Goal: Check status: Check status

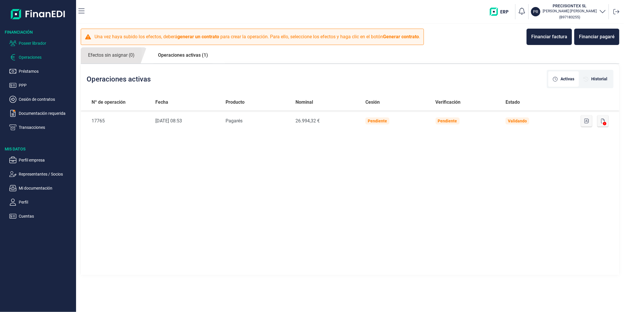
click at [42, 40] on p "Poseer librador" at bounding box center [46, 43] width 55 height 7
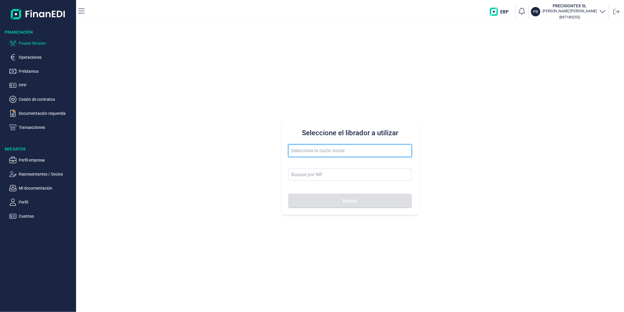
click at [309, 152] on input "text" at bounding box center [349, 151] width 123 height 12
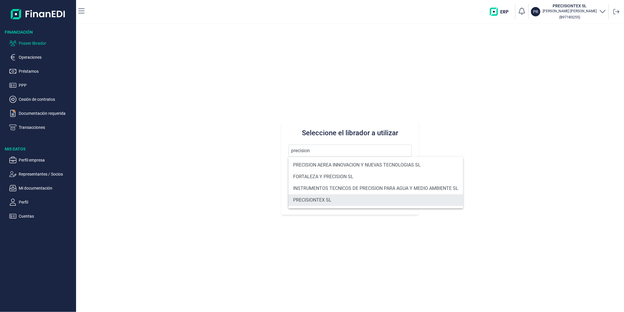
click at [338, 203] on li "PRECISIONTEX SL" at bounding box center [375, 200] width 175 height 12
type input "PRECISIONTEX SL"
type input "B97183255"
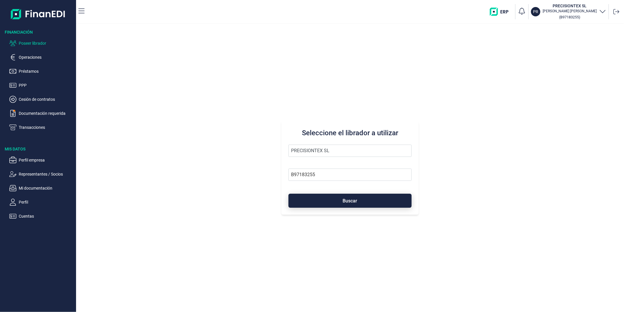
click at [344, 205] on button "Buscar" at bounding box center [349, 201] width 123 height 14
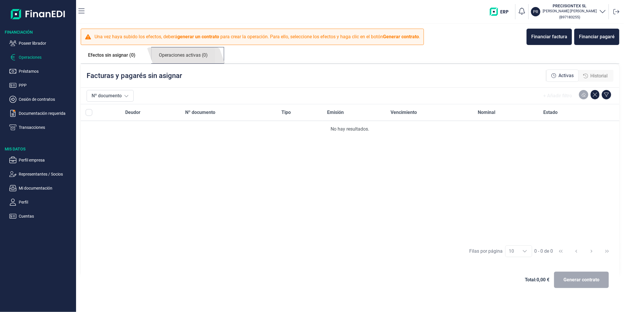
click at [185, 57] on link "Operaciones activas (0)" at bounding box center [182, 55] width 63 height 16
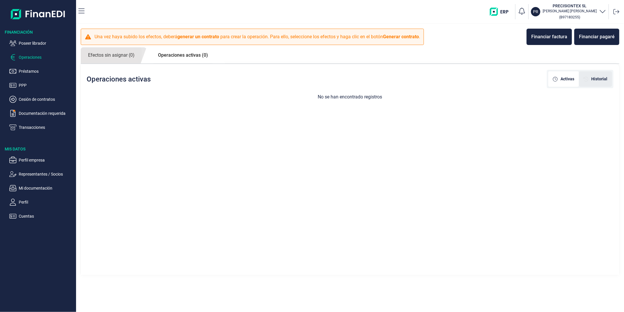
click at [596, 80] on span "Historial" at bounding box center [599, 79] width 16 height 6
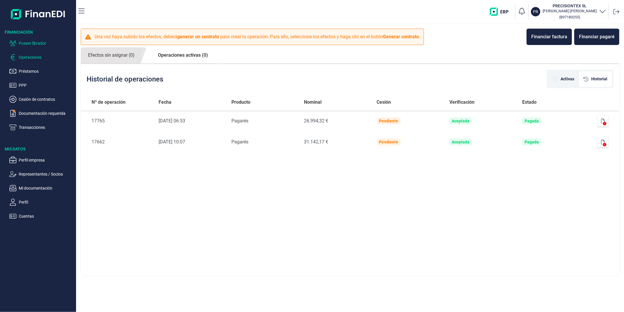
click at [29, 41] on p "Poseer librador" at bounding box center [46, 43] width 55 height 7
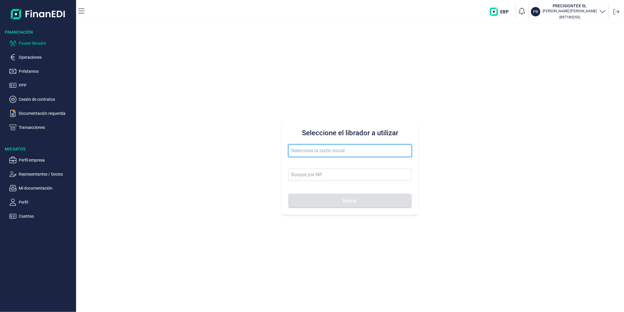
click at [329, 156] on input "text" at bounding box center [349, 151] width 123 height 12
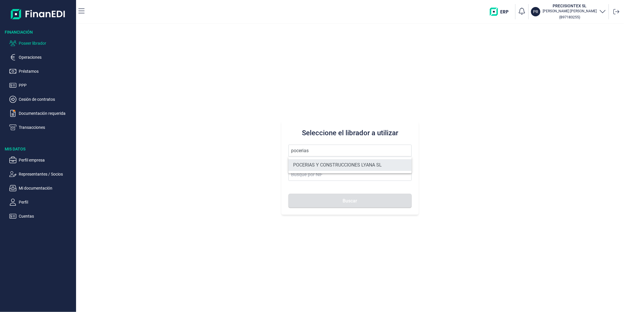
click at [329, 166] on li "POCERIAS Y CONSTRUCCIONES LYANA SL" at bounding box center [349, 165] width 123 height 12
type input "POCERIAS Y CONSTRUCCIONES LYANA SL"
type input "B86776226"
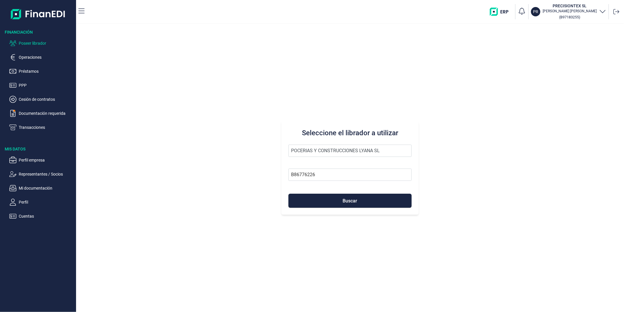
click at [347, 211] on div "Seleccione el librador a utilizar POCERIAS Y CONSTRUCCIONES LYANA SL B86776226 …" at bounding box center [349, 168] width 137 height 94
click at [347, 203] on span "Buscar" at bounding box center [350, 201] width 15 height 4
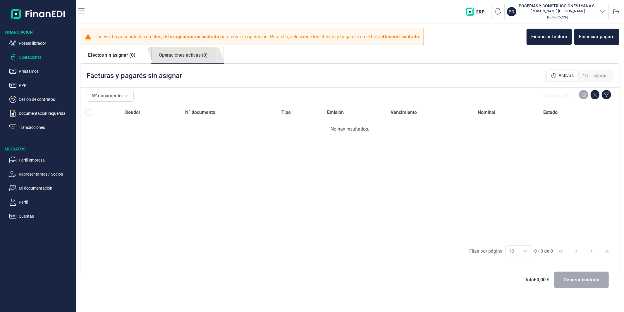
click at [177, 55] on link "Operaciones activas (0)" at bounding box center [182, 55] width 63 height 16
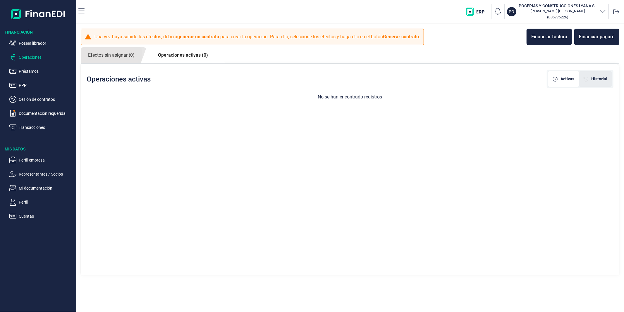
click at [603, 78] on span "Historial" at bounding box center [599, 79] width 16 height 6
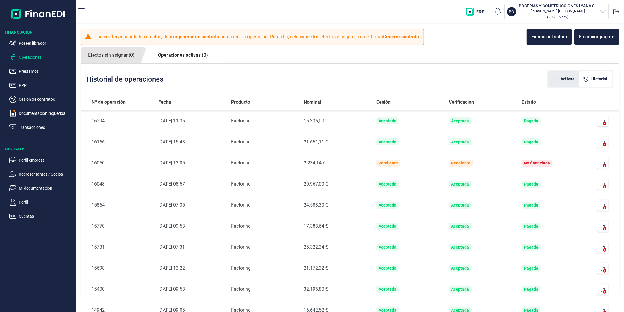
click at [560, 81] on span "Activas" at bounding box center [567, 79] width 14 height 6
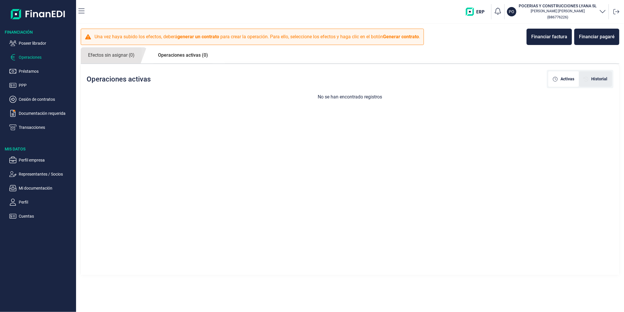
click at [593, 74] on div "Historial" at bounding box center [595, 79] width 33 height 16
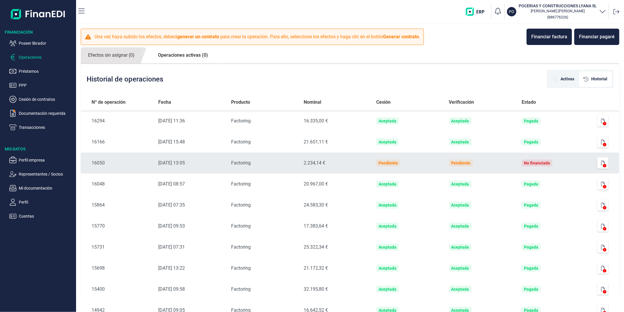
click at [607, 165] on td at bounding box center [604, 163] width 29 height 21
click at [598, 162] on button "button" at bounding box center [602, 163] width 11 height 12
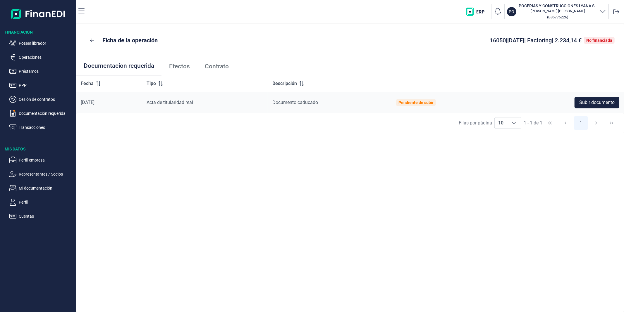
click at [170, 64] on span "Efectos" at bounding box center [179, 66] width 21 height 6
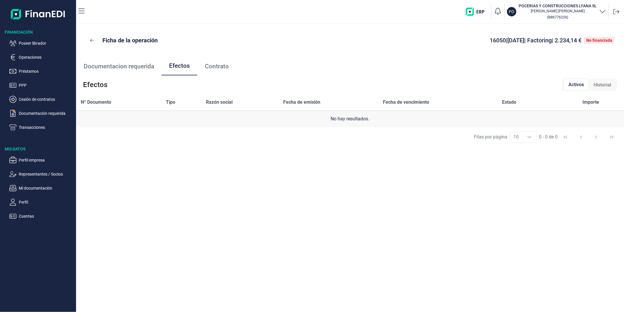
click at [605, 82] on span "Historial" at bounding box center [602, 85] width 18 height 7
